Goal: Task Accomplishment & Management: Use online tool/utility

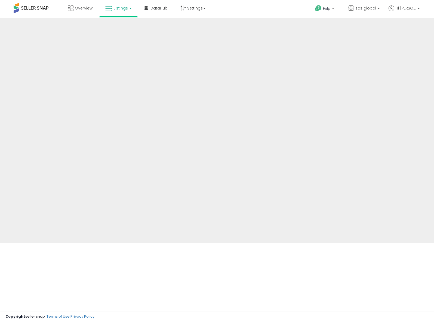
select select "**"
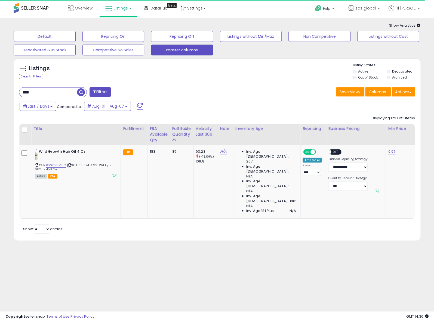
click at [129, 11] on link "Listings" at bounding box center [118, 8] width 35 height 16
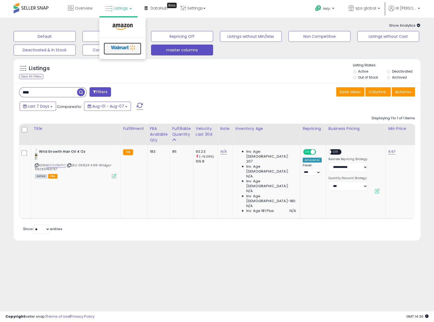
click at [120, 46] on icon at bounding box center [123, 48] width 29 height 8
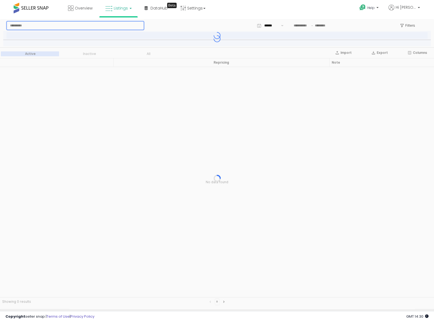
click at [45, 25] on input "App Frame" at bounding box center [75, 25] width 137 height 8
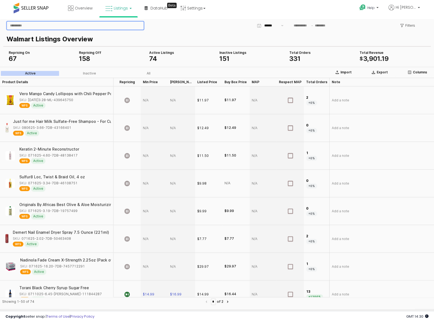
paste input "**********"
type input "**********"
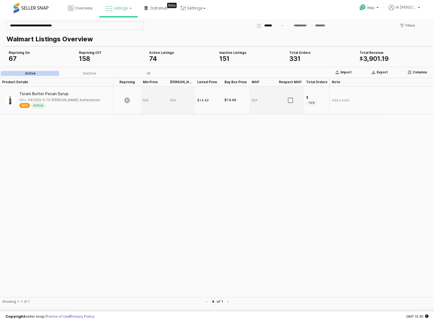
click at [198, 101] on div "$14.49" at bounding box center [202, 100] width 11 height 5
click at [200, 100] on div "$14.49" at bounding box center [202, 100] width 11 height 5
click at [208, 100] on div "$14.49" at bounding box center [202, 100] width 11 height 5
click at [207, 98] on div "$14.49" at bounding box center [202, 100] width 11 height 5
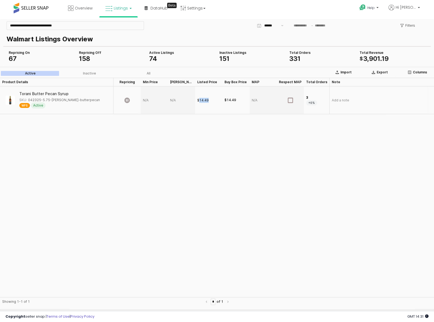
click at [207, 98] on div "$14.49" at bounding box center [202, 100] width 11 height 5
click at [200, 101] on div "$14.49" at bounding box center [202, 100] width 11 height 5
click at [201, 101] on div "$14.49" at bounding box center [202, 100] width 11 height 5
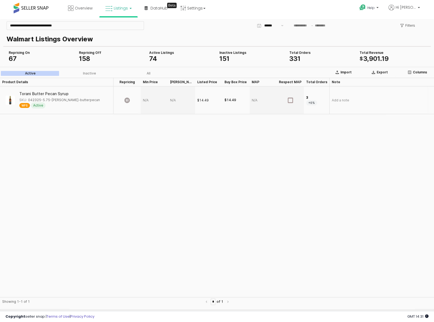
click at [123, 101] on div "App Frame" at bounding box center [126, 100] width 27 height 28
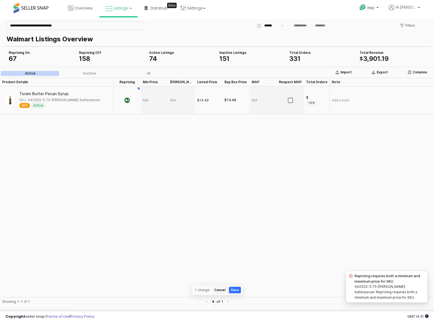
click at [207, 101] on div "$14.49" at bounding box center [202, 100] width 11 height 5
click at [206, 101] on div "$14.49" at bounding box center [202, 100] width 11 height 5
click at [205, 98] on div "$14.49" at bounding box center [202, 100] width 11 height 5
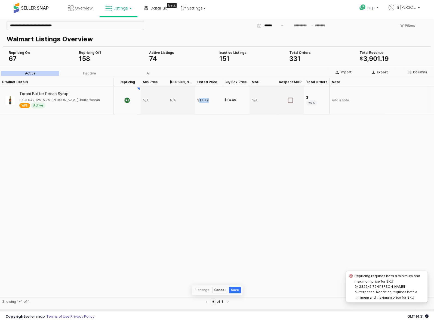
click at [210, 100] on div "$14.49" at bounding box center [208, 100] width 27 height 28
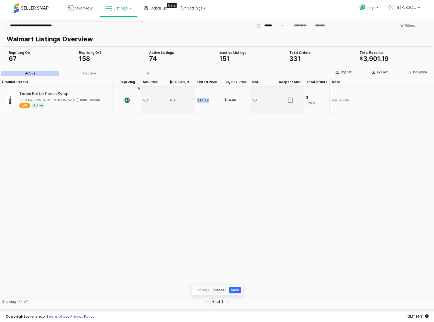
click at [217, 116] on div "Product Details Product Details Repricing Repricing Min Price Min Price Max Pri…" at bounding box center [217, 187] width 434 height 219
click at [232, 101] on div "$14.49" at bounding box center [230, 100] width 12 height 5
click at [233, 101] on div "$14.49" at bounding box center [230, 100] width 12 height 5
click at [151, 101] on div "App Frame" at bounding box center [154, 100] width 27 height 28
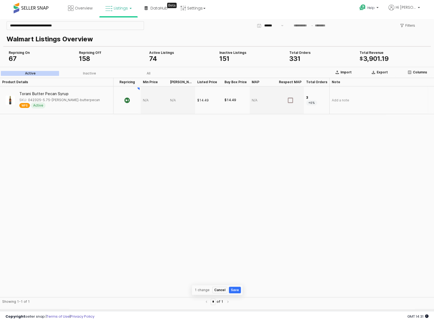
click at [151, 101] on div "App Frame" at bounding box center [154, 100] width 27 height 28
type input "*****"
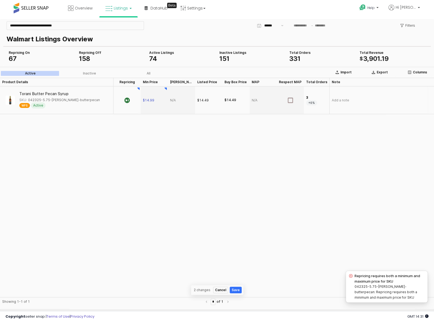
click at [180, 100] on div "App Frame" at bounding box center [181, 100] width 27 height 28
type input "*****"
click at [182, 100] on input "*****" at bounding box center [185, 100] width 20 height 6
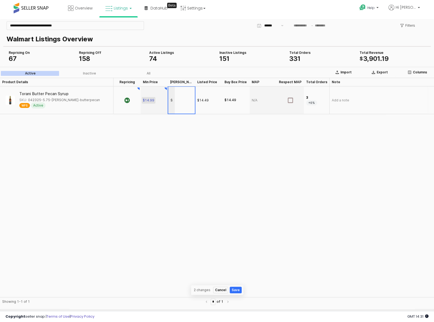
click at [153, 98] on section "Import Export Columns Active Inactive All Product Details Product Details Repri…" at bounding box center [217, 188] width 434 height 242
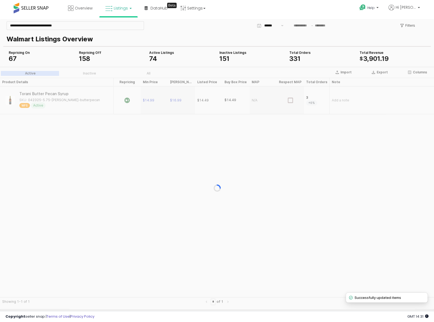
click at [153, 102] on div "App Frame" at bounding box center [217, 188] width 434 height 242
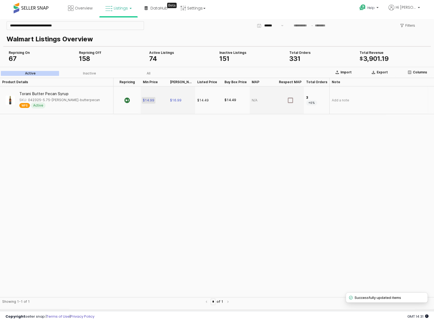
click at [150, 101] on span "$14.99" at bounding box center [148, 100] width 11 height 4
click at [216, 137] on div "Product Details Product Details Repricing Repricing Min Price Min Price Max Pri…" at bounding box center [217, 187] width 434 height 219
